Goal: Task Accomplishment & Management: Complete application form

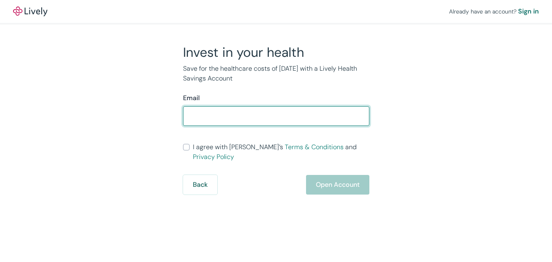
click at [183, 144] on input "I agree with Lively’s Terms & Conditions and Privacy Policy" at bounding box center [186, 147] width 7 height 7
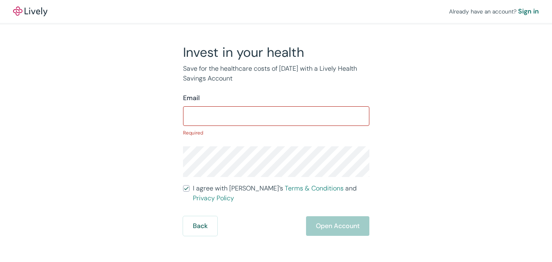
click at [183, 185] on input "I agree with Lively’s Terms & Conditions and Privacy Policy" at bounding box center [186, 188] width 7 height 7
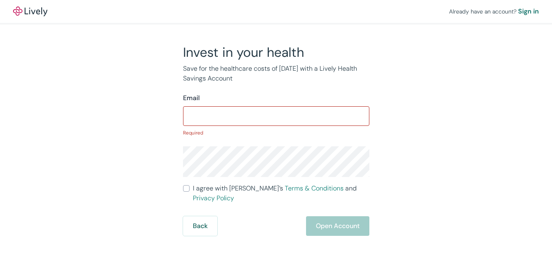
click at [183, 185] on input "I agree with Lively’s Terms & Conditions and Privacy Policy" at bounding box center [186, 188] width 7 height 7
checkbox input "true"
click at [518, 11] on div "Sign in" at bounding box center [528, 12] width 21 height 10
